Goal: Navigation & Orientation: Find specific page/section

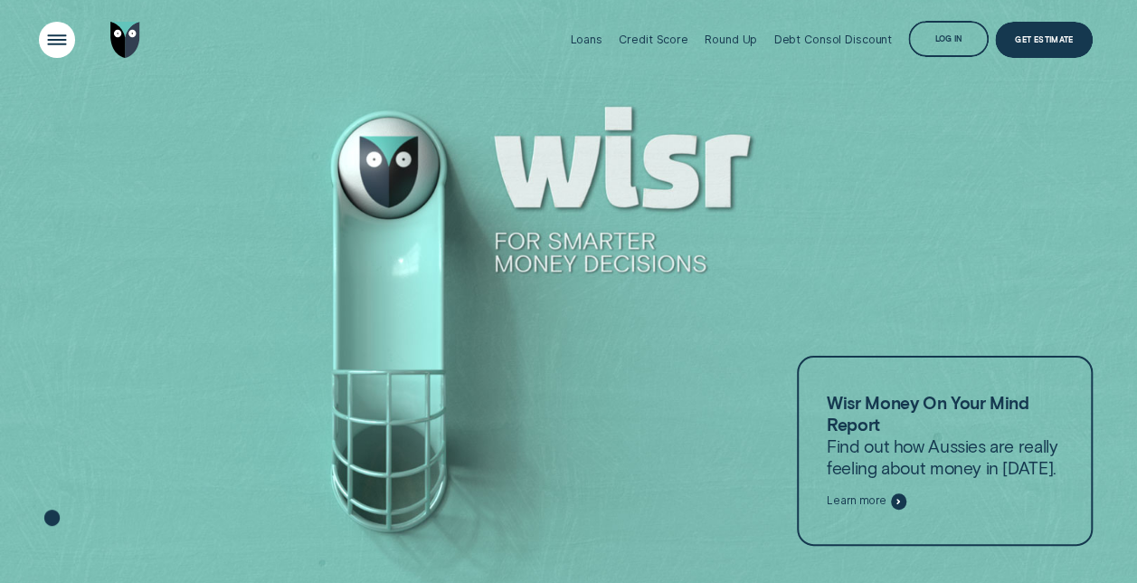
click at [47, 34] on div "Open Menu" at bounding box center [57, 39] width 51 height 51
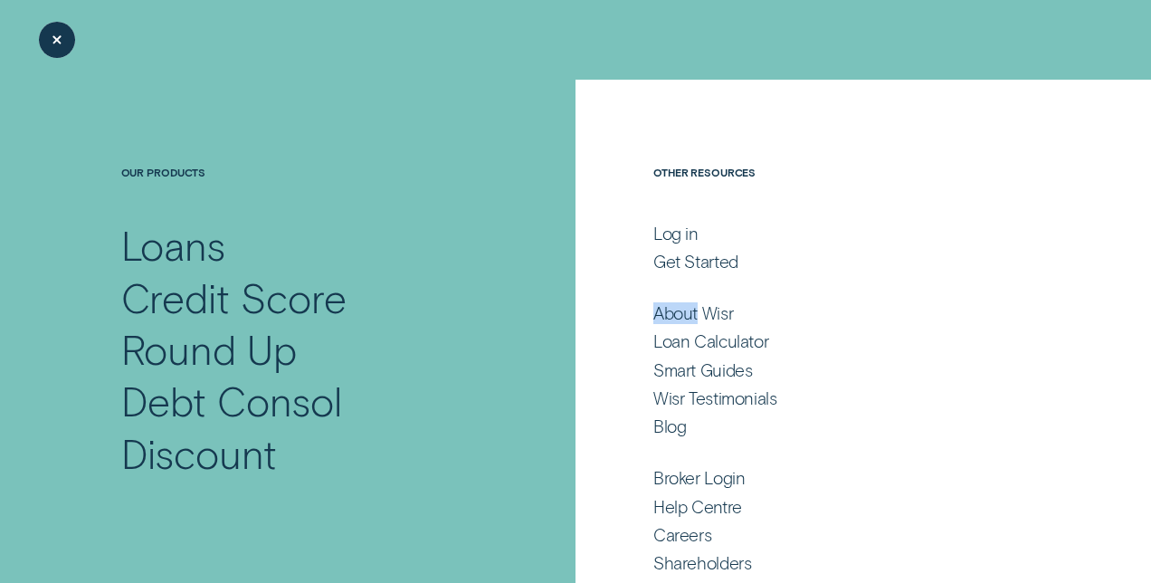
click at [57, 46] on div "Close Menu" at bounding box center [57, 39] width 51 height 51
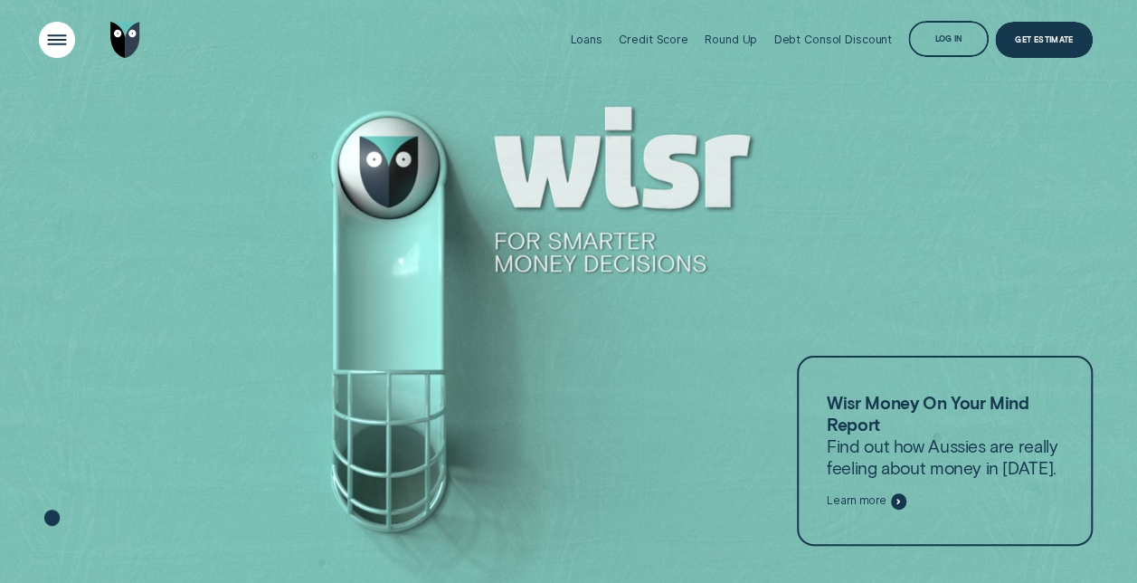
click at [63, 42] on div "Open Menu" at bounding box center [57, 39] width 51 height 51
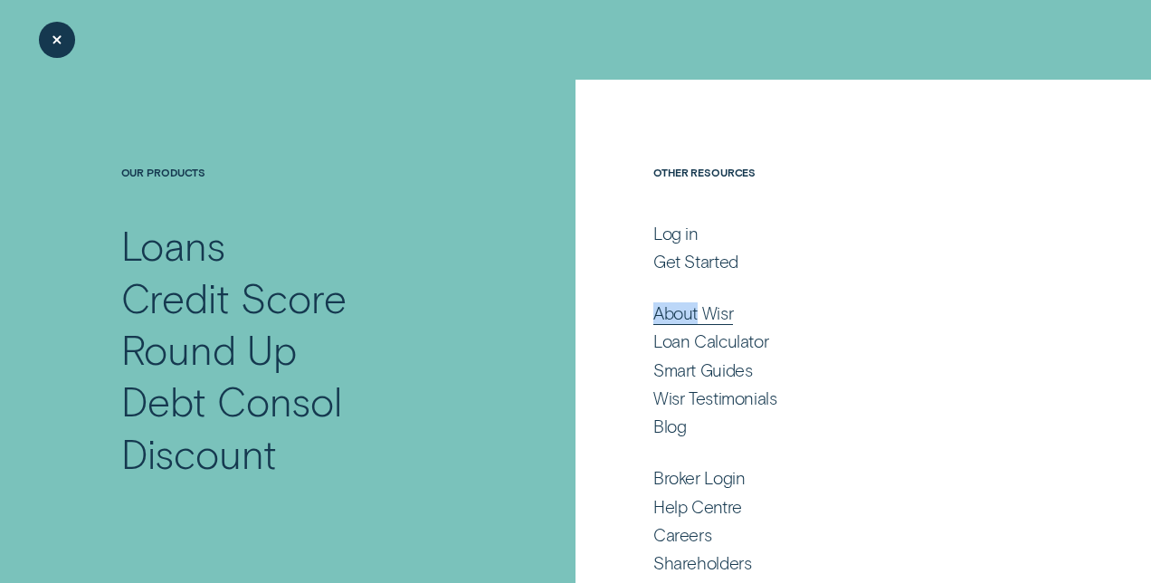
click at [698, 309] on div "About Wisr" at bounding box center [693, 313] width 80 height 22
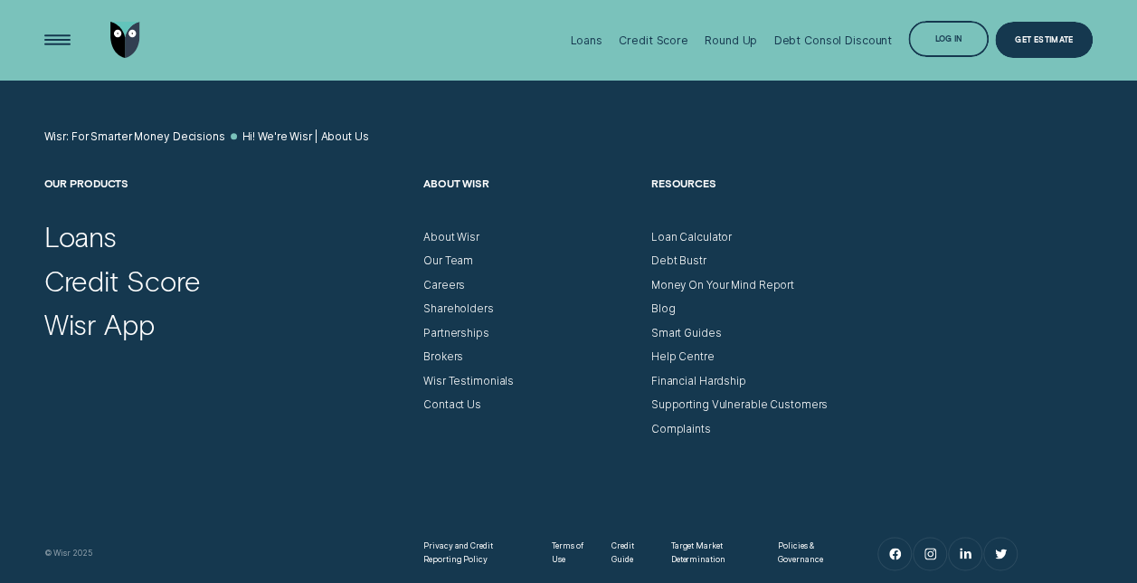
scroll to position [7907, 0]
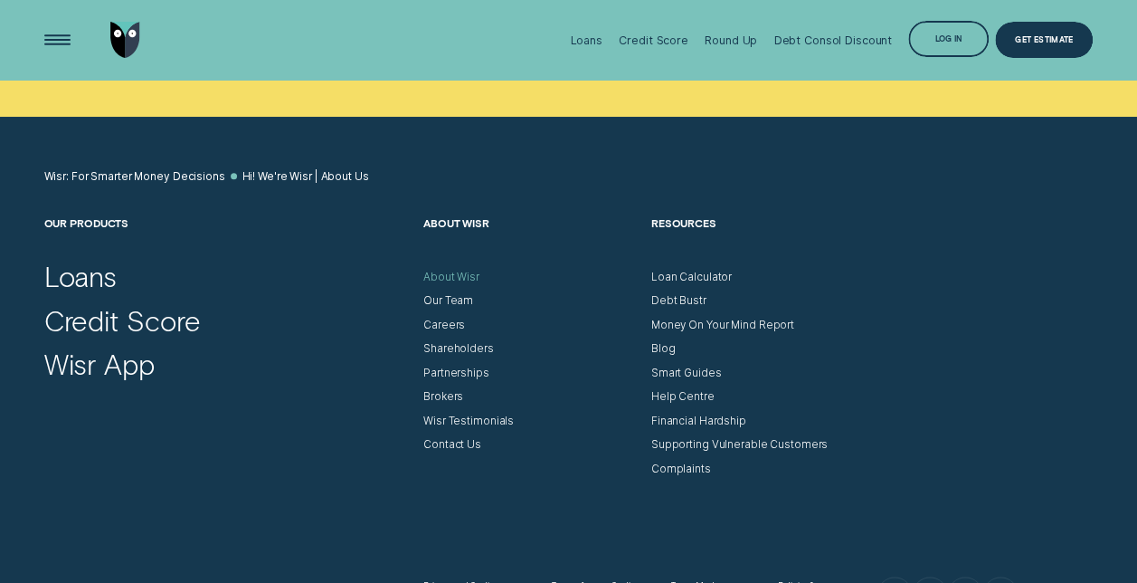
click at [440, 292] on nav "About Wisr About Wisr Our Team Careers Shareholders Partnerships Brokers Wisr T…" at bounding box center [531, 333] width 228 height 235
click at [440, 284] on div "About Wisr" at bounding box center [451, 278] width 56 height 14
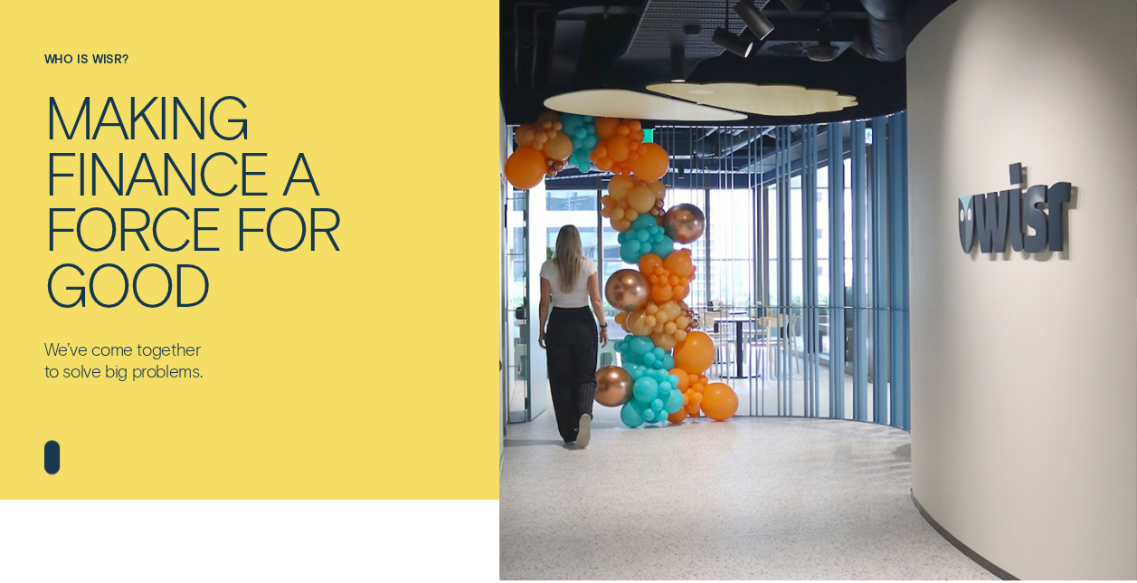
scroll to position [0, 0]
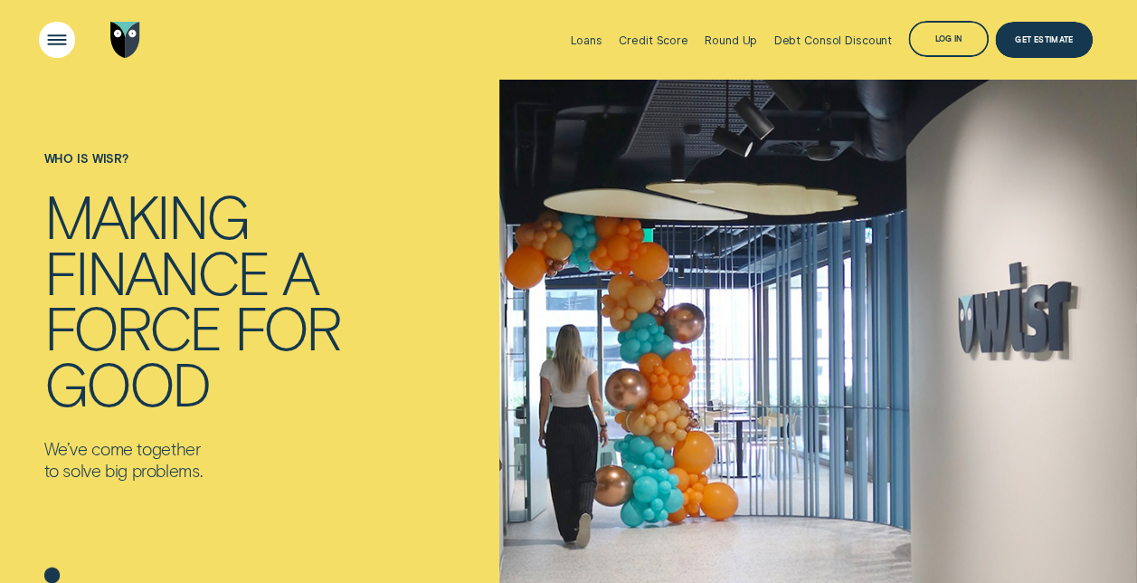
click at [38, 33] on div "Open Menu" at bounding box center [57, 39] width 51 height 51
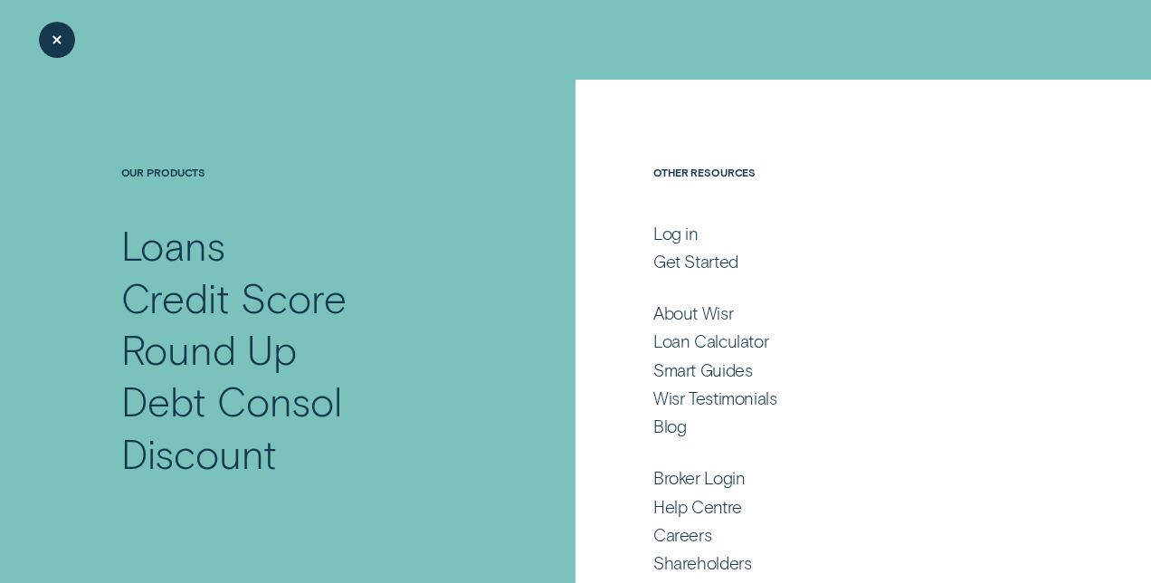
click at [66, 39] on div "Close Menu" at bounding box center [57, 39] width 51 height 51
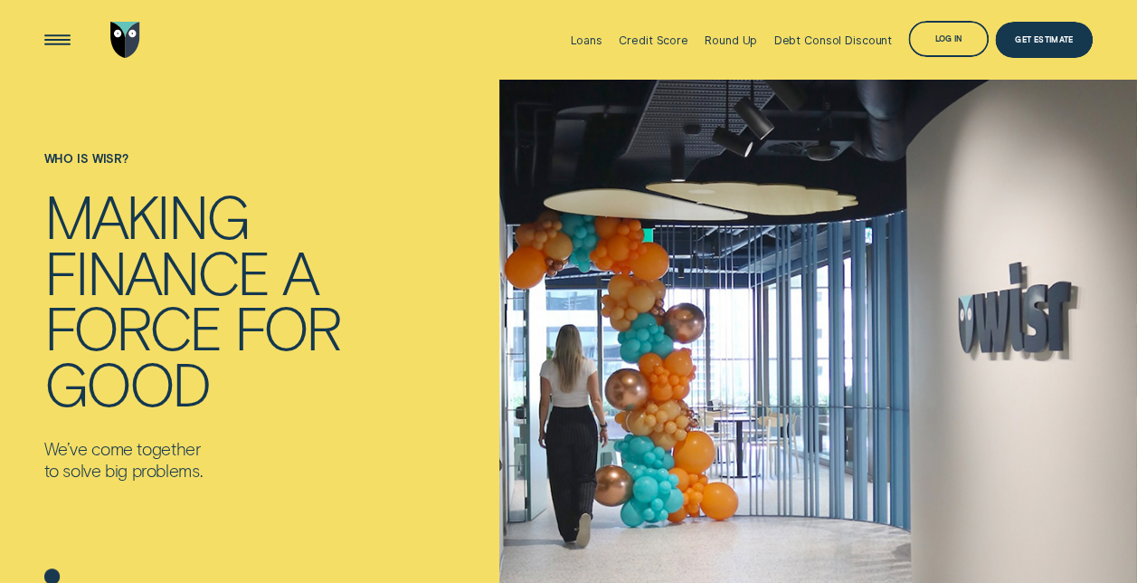
click at [136, 42] on img "Go to home page" at bounding box center [125, 40] width 30 height 36
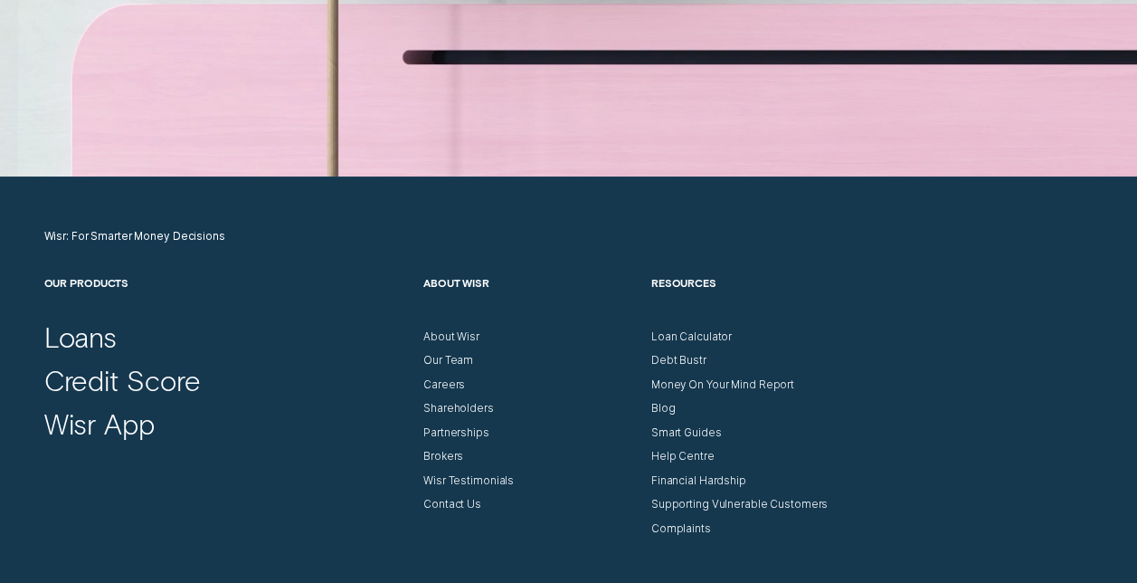
scroll to position [5158, 0]
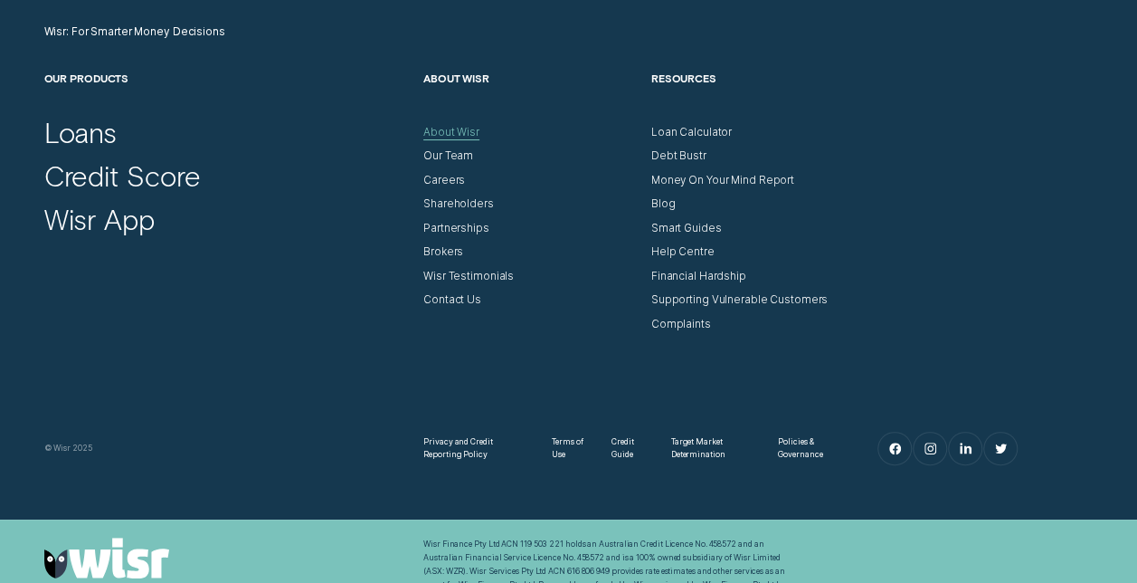
click at [452, 129] on div "About Wisr" at bounding box center [451, 133] width 56 height 14
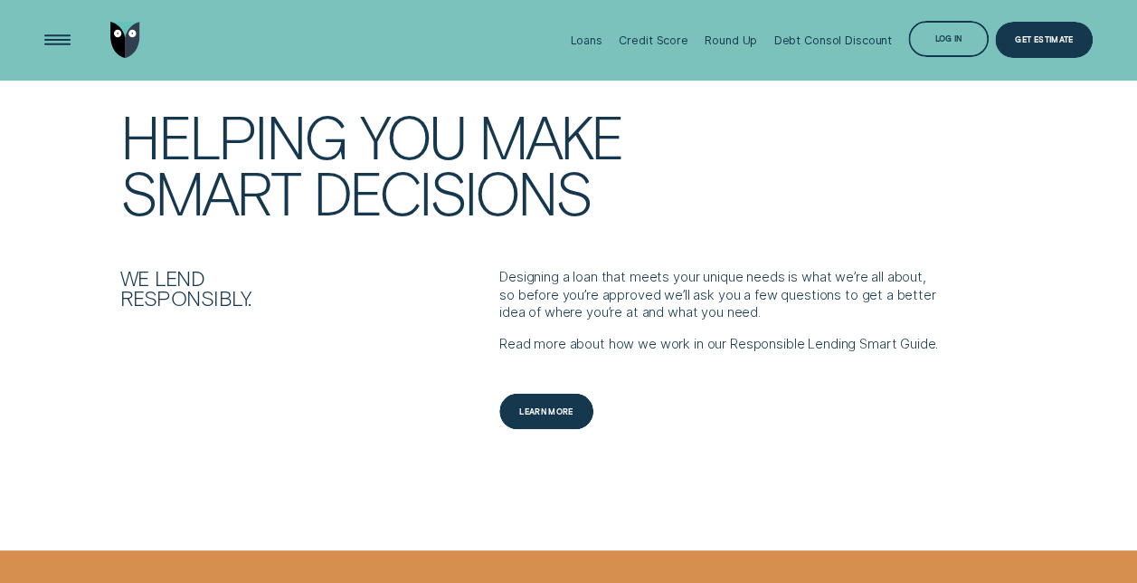
scroll to position [1565, 0]
